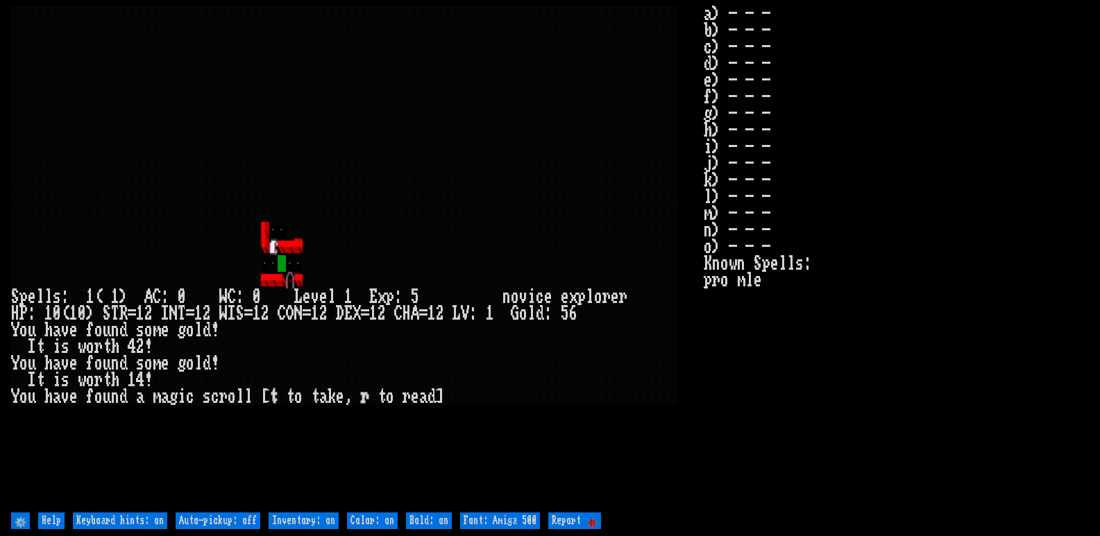
type off "Auto-pickup: on"
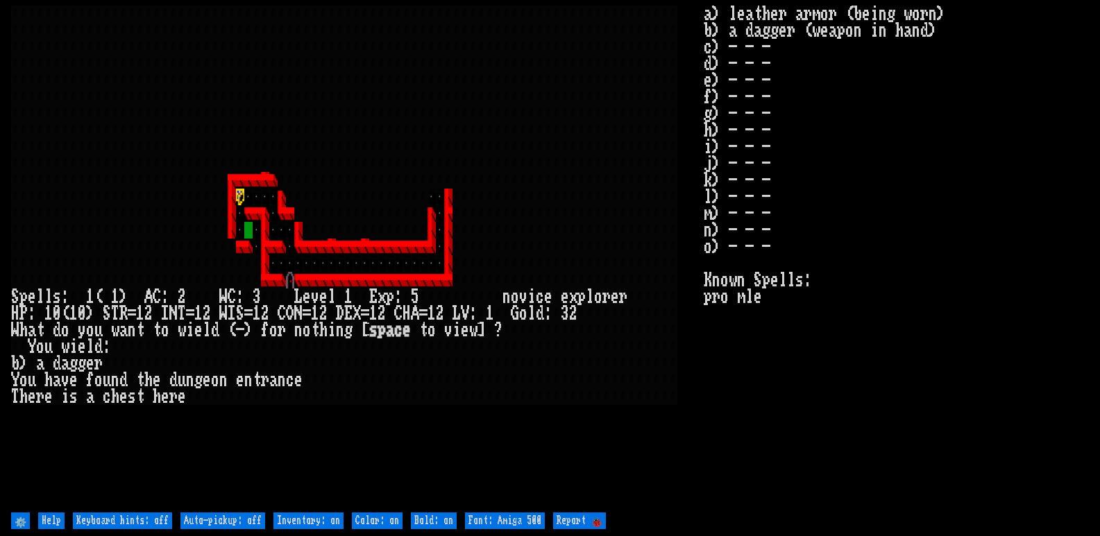
type off "Auto-pickup: on"
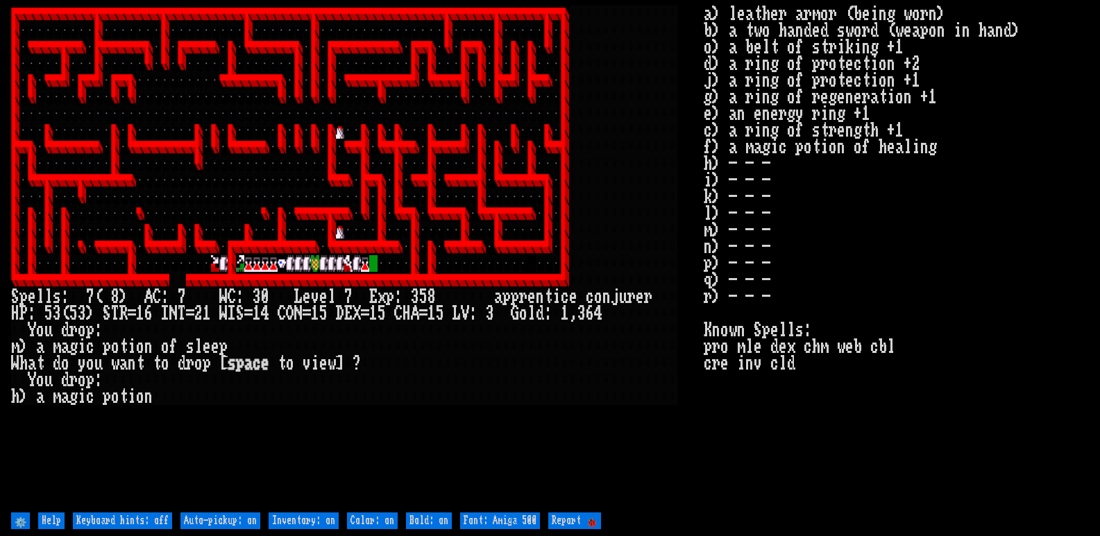
type off "Auto-pickup: off"
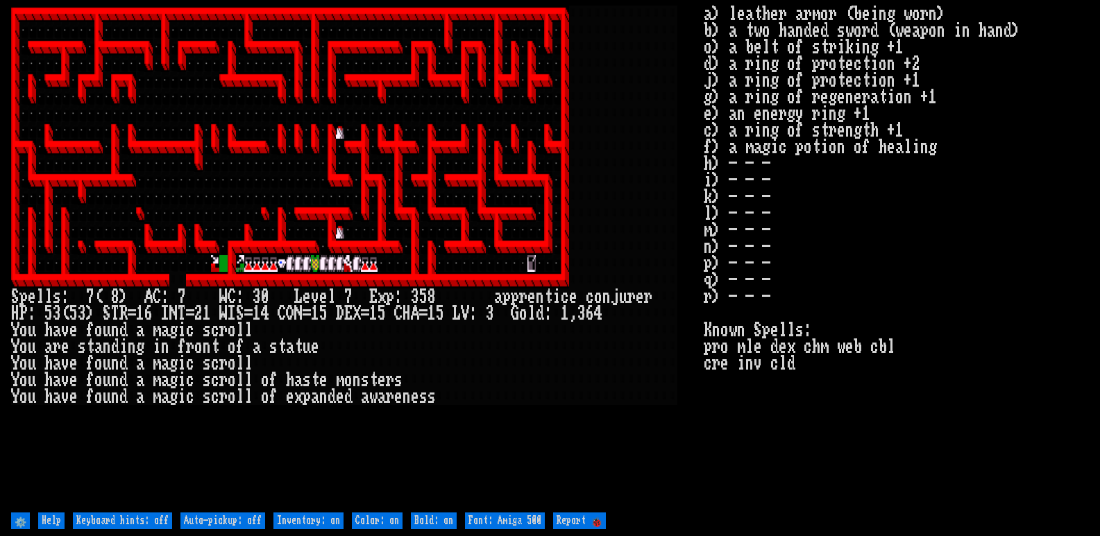
type off "Auto-pickup: on"
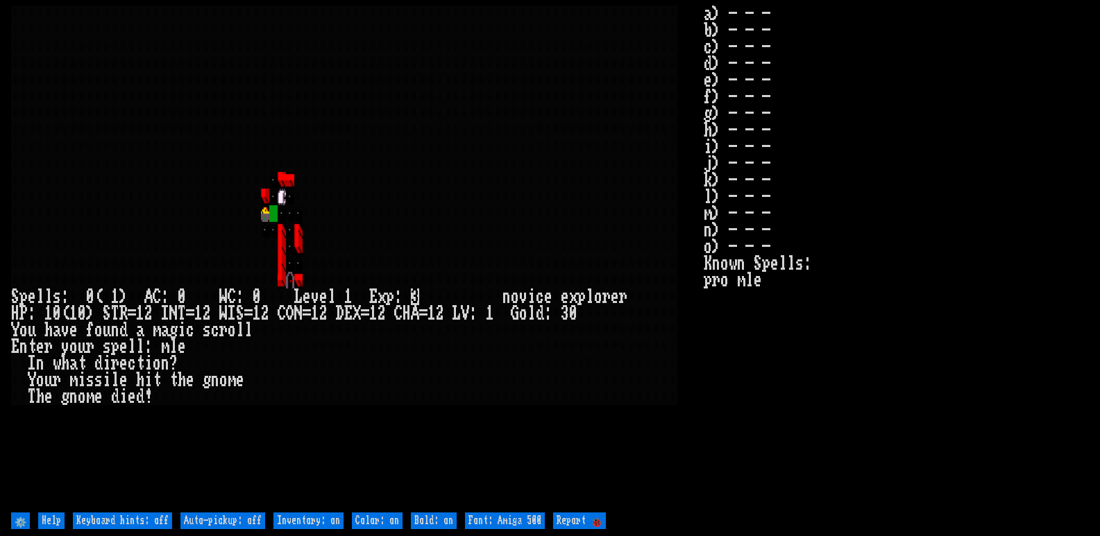
type off "Auto-pickup: on"
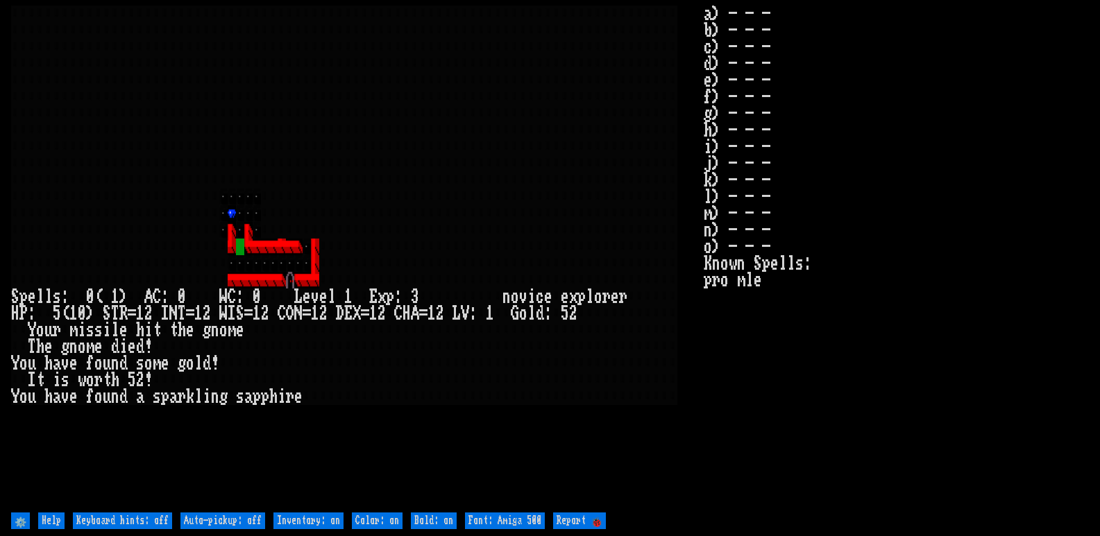
type off "Auto-pickup: on"
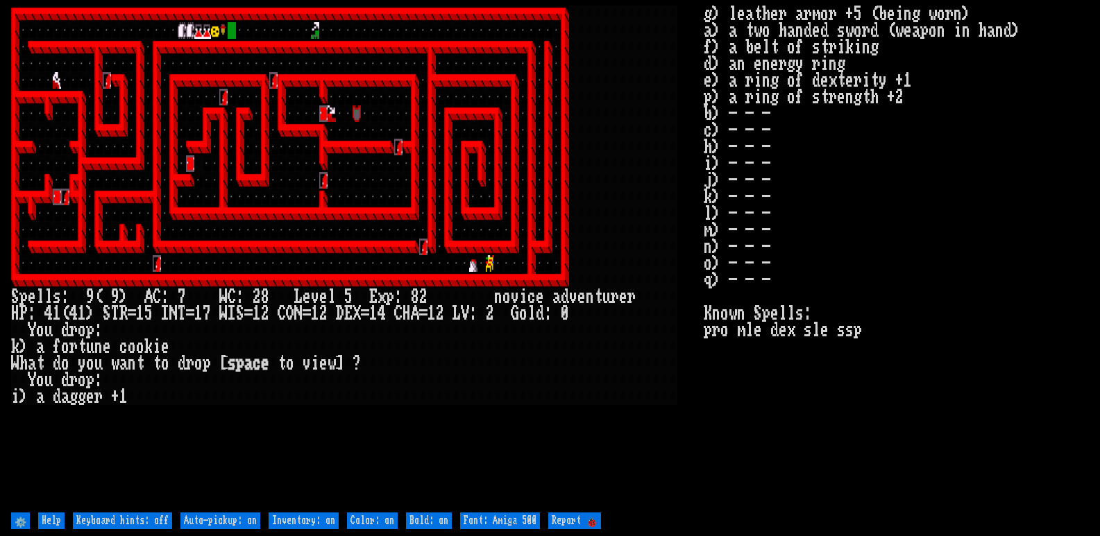
type off "Auto-pickup: off"
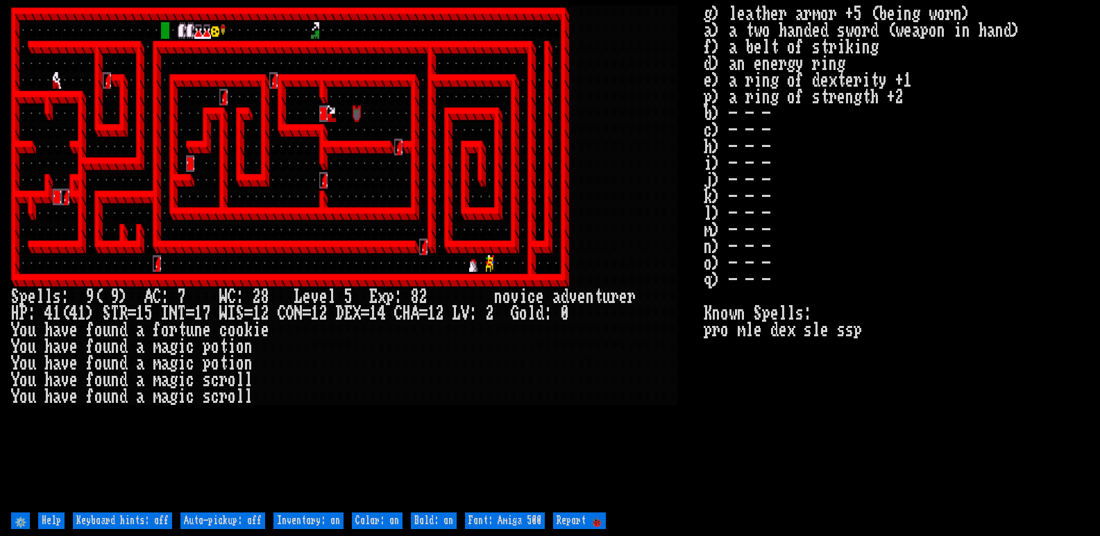
type off "Auto-pickup: on"
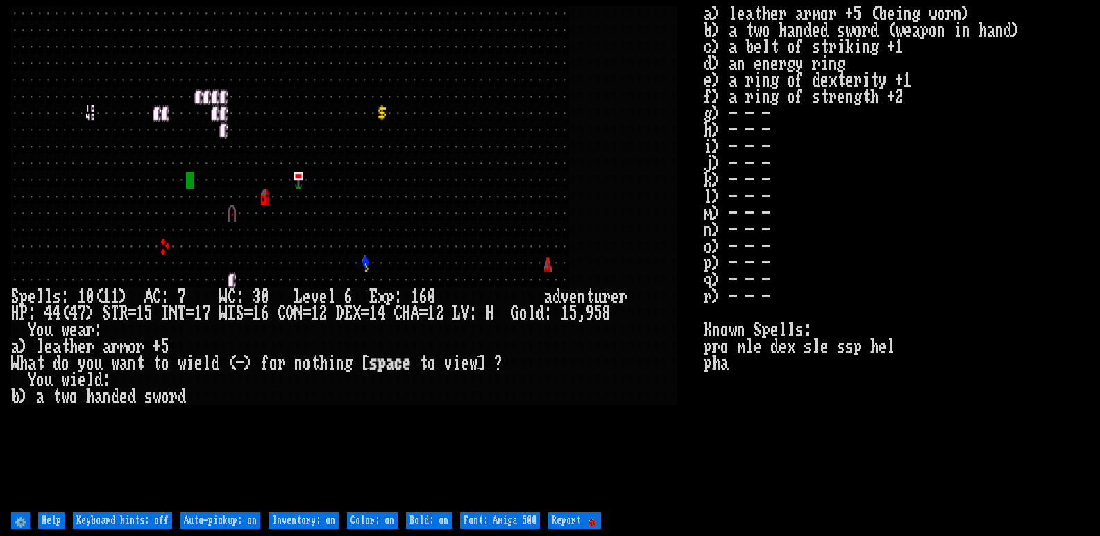
type off "Auto-pickup: off"
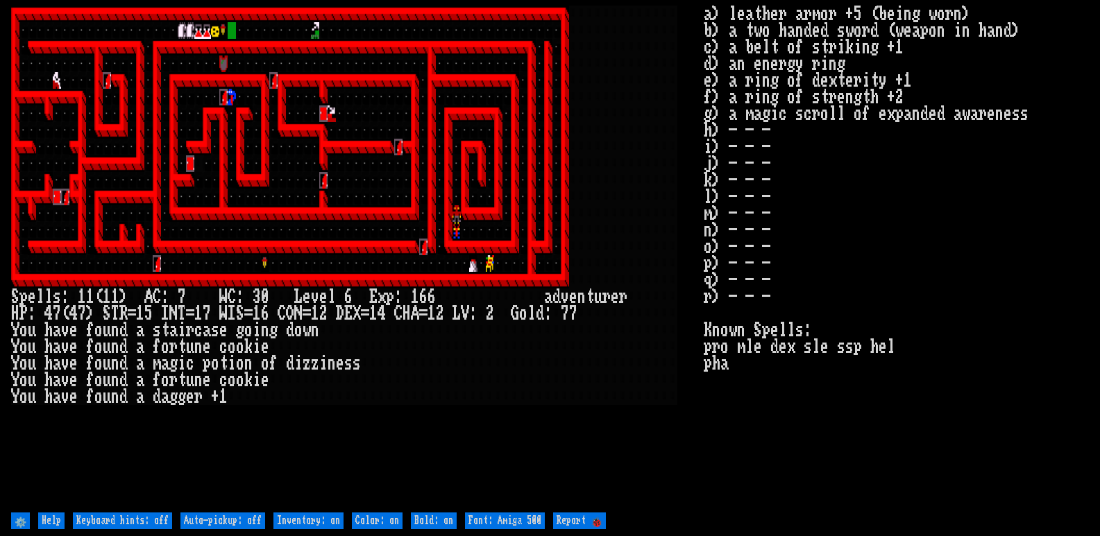
type off "Auto-pickup: on"
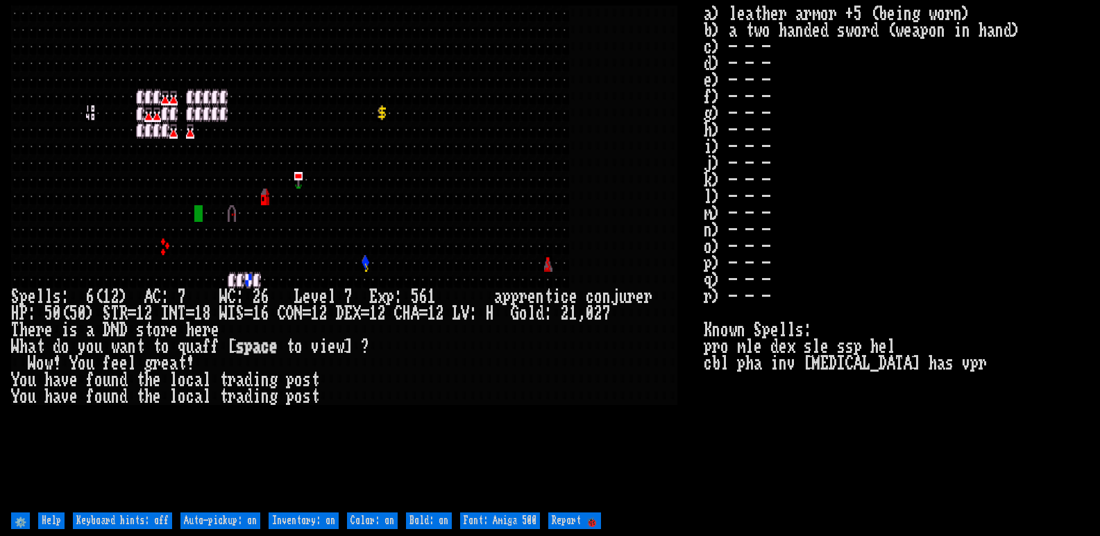
type off "Auto-pickup: off"
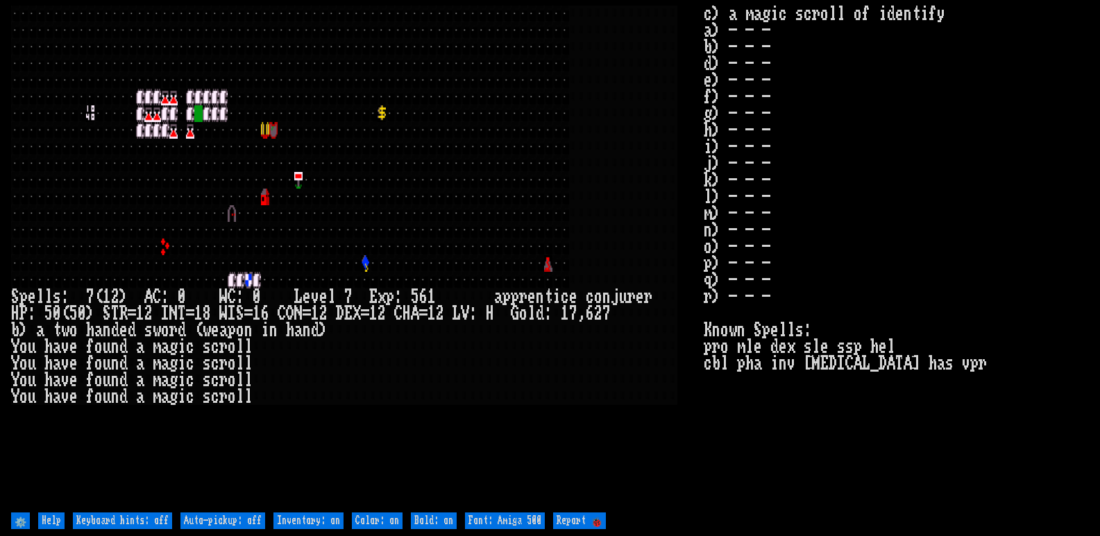
type off "Auto-pickup: on"
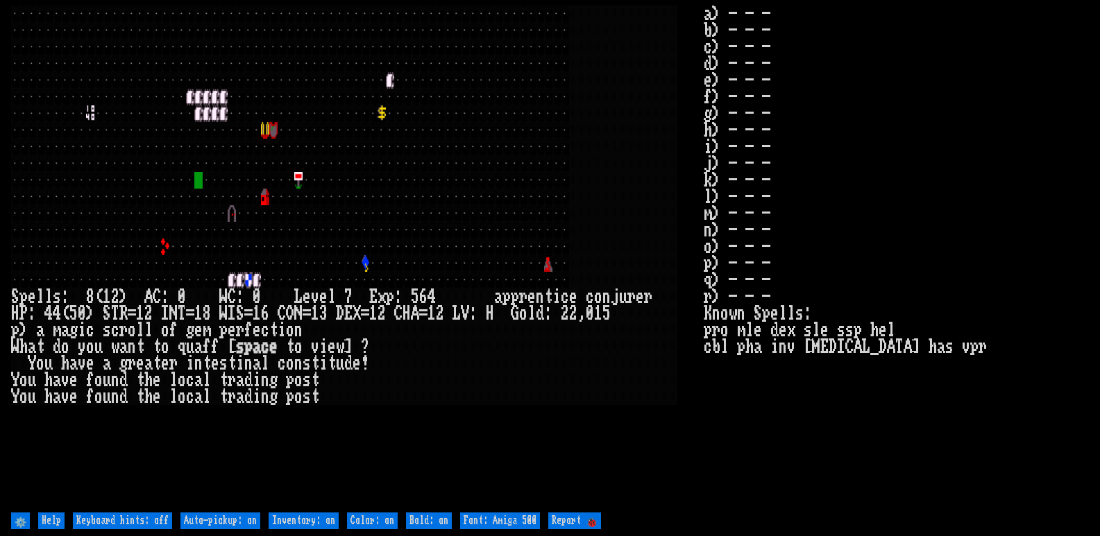
type off "Auto-pickup: off"
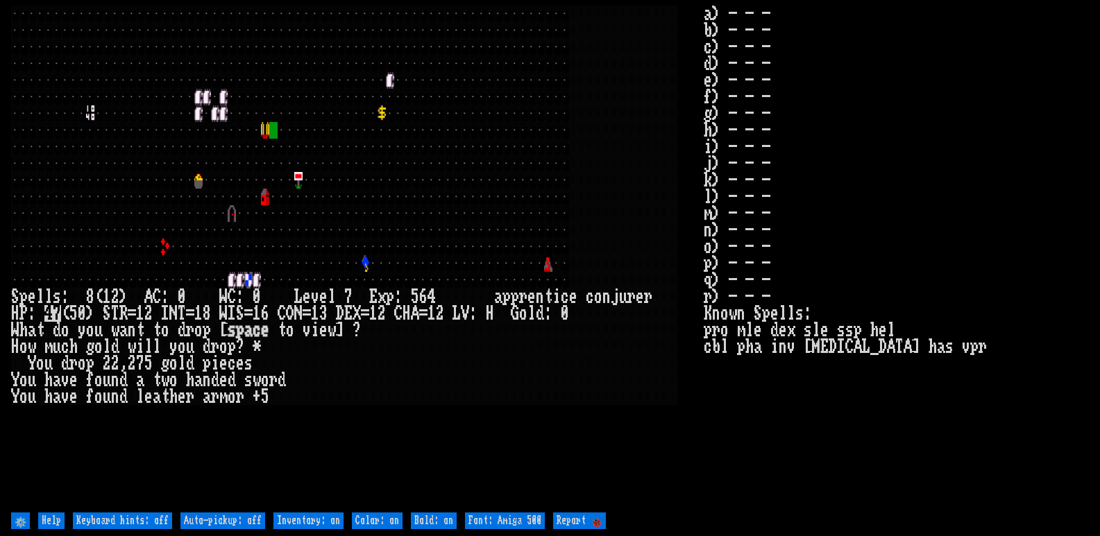
type off "Auto-pickup: on"
